Goal: Task Accomplishment & Management: Manage account settings

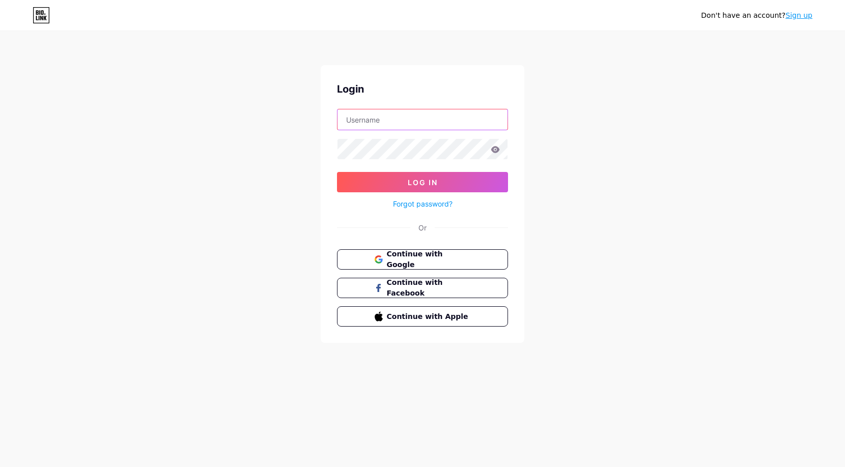
click at [441, 127] on input "text" at bounding box center [422, 119] width 170 height 20
type input "[EMAIL_ADDRESS][DOMAIN_NAME]"
click at [458, 189] on button "Log In" at bounding box center [422, 182] width 171 height 20
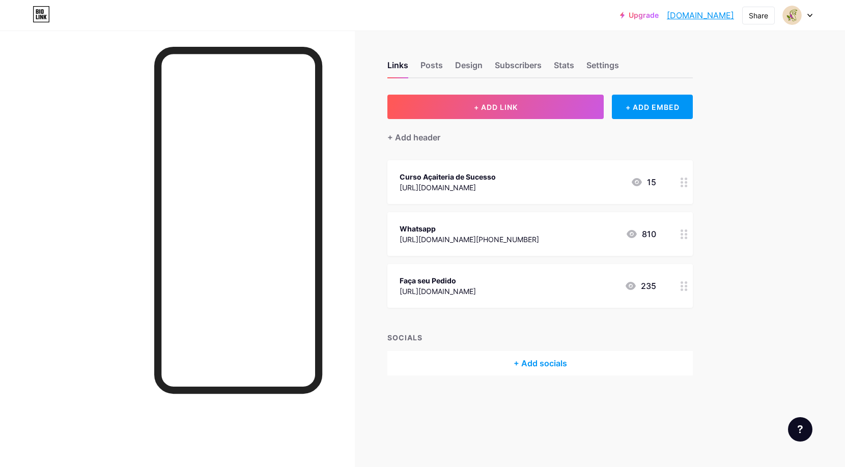
click at [496, 174] on div "Curso Açaiteria de Sucesso" at bounding box center [448, 177] width 96 height 11
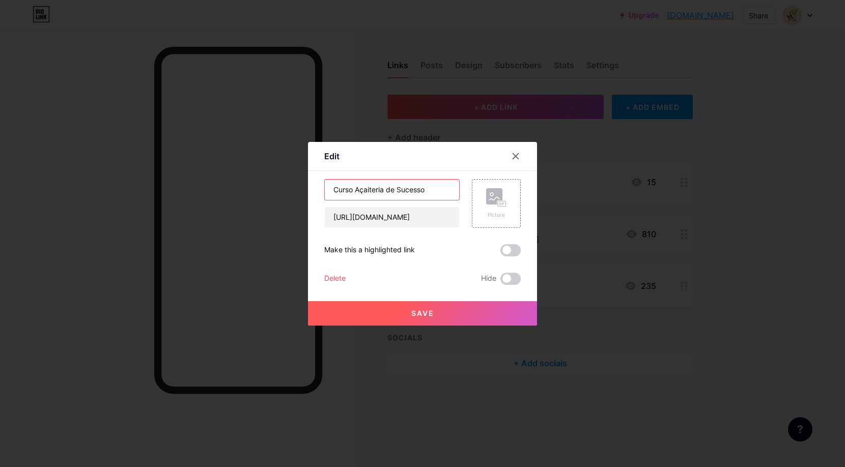
click at [434, 184] on input "Curso Açaiteria de Sucesso" at bounding box center [392, 190] width 134 height 20
drag, startPoint x: 434, startPoint y: 184, endPoint x: 338, endPoint y: 178, distance: 95.9
click at [338, 178] on div "Content YouTube Play YouTube video without leaving your page. ADD Vimeo Play Vi…" at bounding box center [422, 228] width 196 height 114
click at [440, 186] on input "Curso Açaiteria de Sucesso" at bounding box center [392, 190] width 134 height 20
drag, startPoint x: 440, startPoint y: 186, endPoint x: 312, endPoint y: 177, distance: 129.1
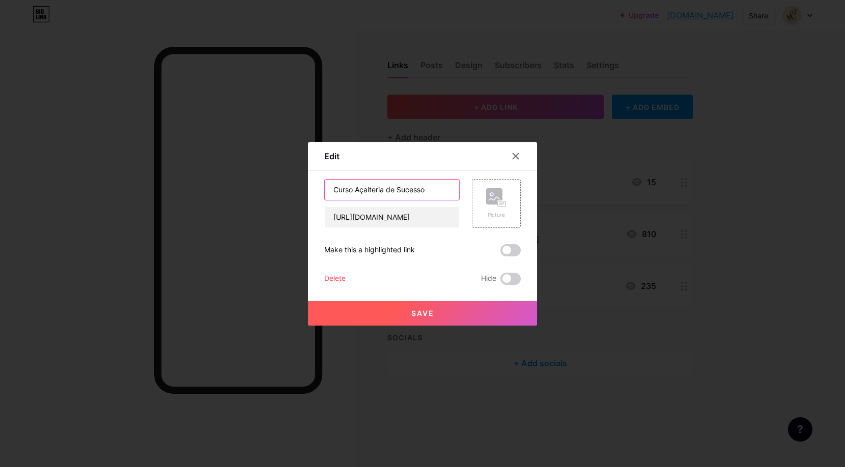
click at [312, 177] on div "Edit Content YouTube Play YouTube video without leaving your page. ADD Vimeo Pl…" at bounding box center [422, 234] width 229 height 184
paste input "aprenda como fazer açaí artesanal"
drag, startPoint x: 336, startPoint y: 190, endPoint x: 330, endPoint y: 190, distance: 6.6
click at [330, 190] on input "aprenda como fazer açaí artesanal" at bounding box center [392, 190] width 134 height 20
type input "Aprenda como fazer açaí artesanal"
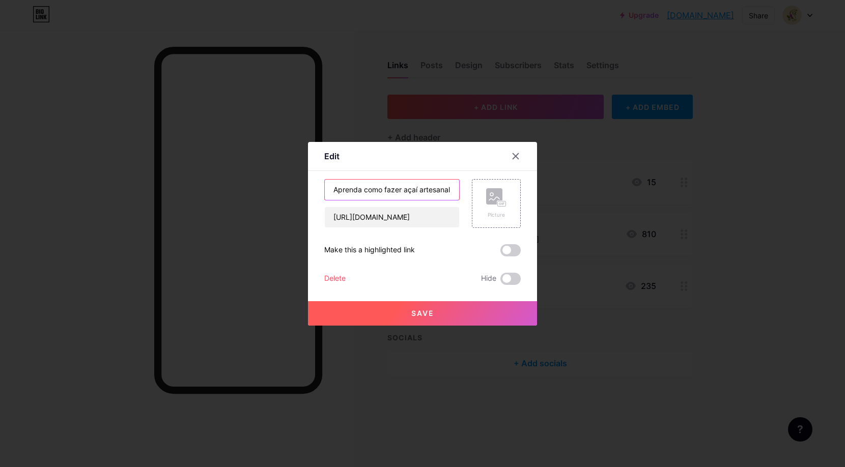
click at [453, 316] on button "Save" at bounding box center [422, 313] width 229 height 24
